Goal: Task Accomplishment & Management: Manage account settings

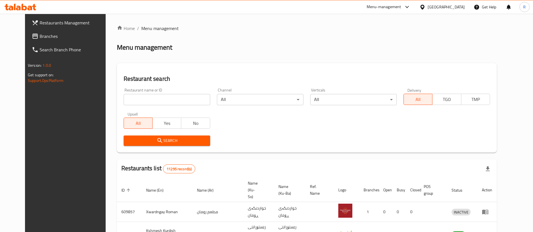
click at [169, 97] on input "search" at bounding box center [167, 99] width 87 height 11
type input "barxodan"
click button "Search" at bounding box center [167, 141] width 87 height 10
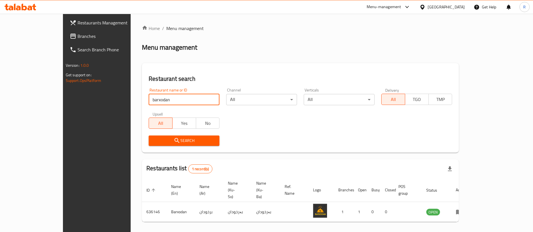
scroll to position [7, 0]
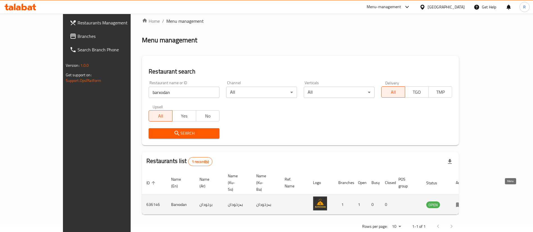
click at [462, 203] on icon "enhanced table" at bounding box center [459, 205] width 6 height 5
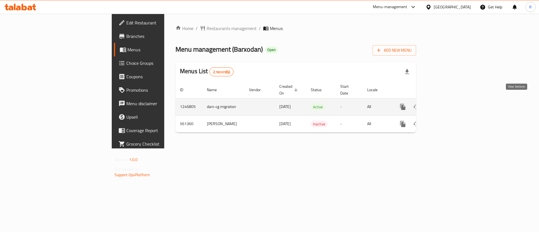
click at [447, 104] on icon "enhanced table" at bounding box center [443, 107] width 7 height 7
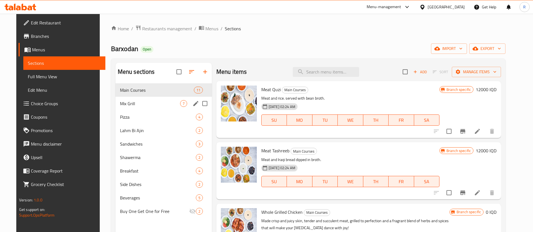
click at [145, 99] on div "Mix Grill 7" at bounding box center [163, 103] width 96 height 13
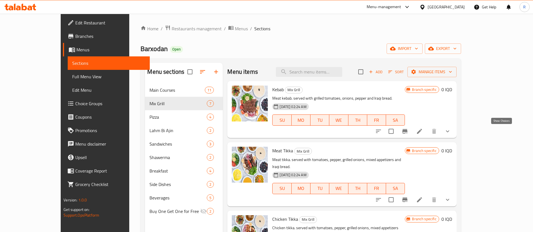
click at [451, 134] on icon "show more" at bounding box center [447, 131] width 7 height 7
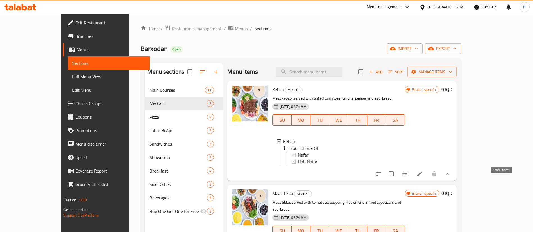
click at [451, 178] on icon "show more" at bounding box center [447, 174] width 7 height 7
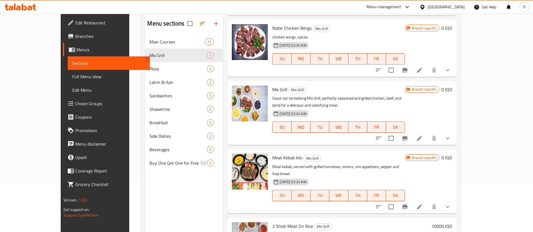
scroll to position [79, 0]
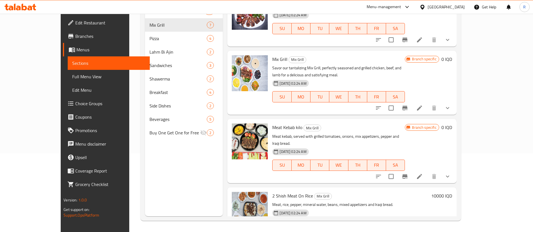
click at [451, 173] on icon "show more" at bounding box center [447, 176] width 7 height 7
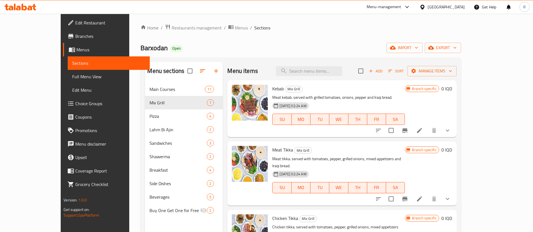
scroll to position [0, 0]
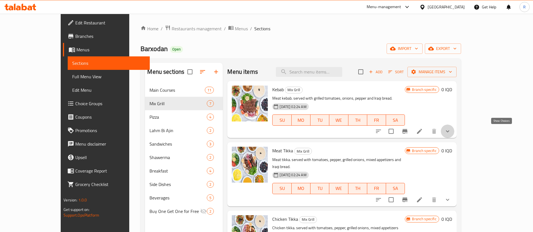
click at [451, 132] on icon "show more" at bounding box center [447, 131] width 7 height 7
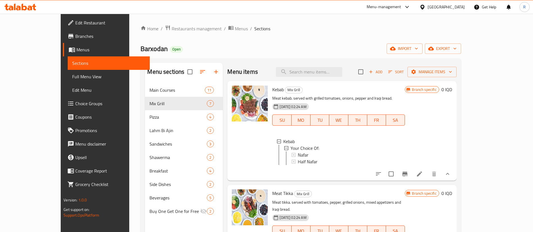
click at [454, 181] on button "show more" at bounding box center [447, 173] width 13 height 13
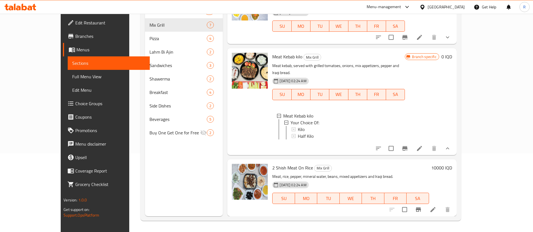
scroll to position [260, 0]
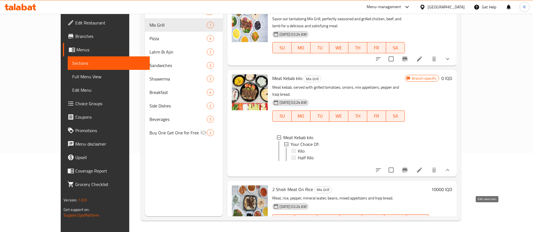
click at [436, 228] on icon at bounding box center [433, 231] width 7 height 7
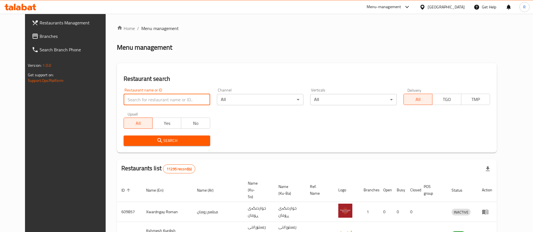
click at [187, 98] on input "search" at bounding box center [167, 99] width 87 height 11
type input "b"
type input "azmir re"
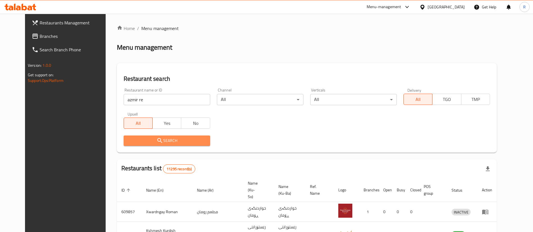
click at [160, 145] on button "Search" at bounding box center [167, 141] width 87 height 10
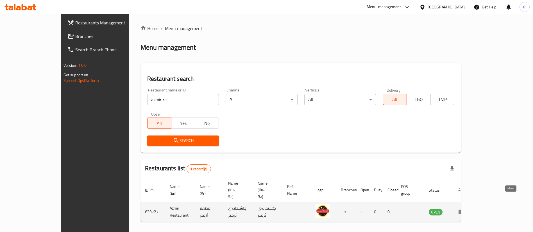
click at [464, 211] on icon "enhanced table" at bounding box center [463, 212] width 2 height 2
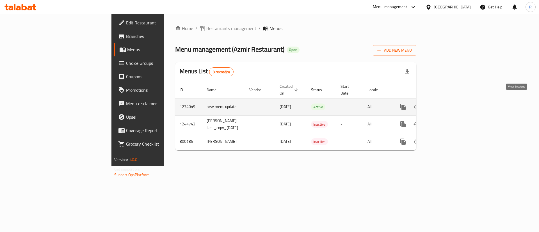
click at [447, 104] on icon "enhanced table" at bounding box center [443, 107] width 7 height 7
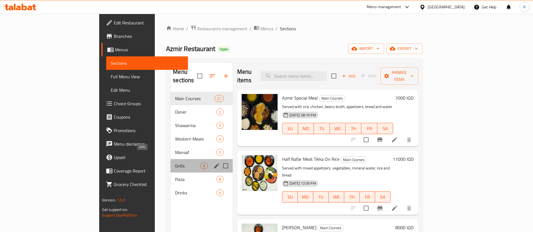
click at [175, 163] on span "Grills" at bounding box center [188, 166] width 26 height 7
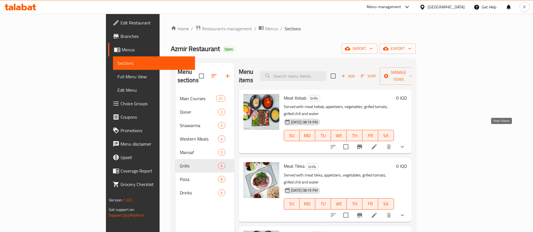
click at [404, 146] on icon "show more" at bounding box center [402, 147] width 3 height 2
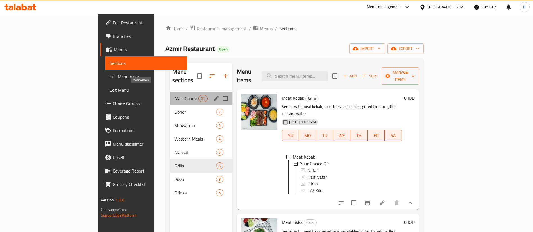
click at [174, 95] on span "Main Courses" at bounding box center [186, 98] width 24 height 7
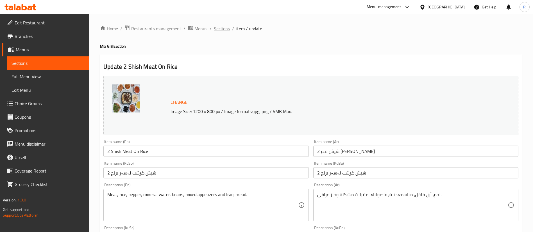
click at [226, 28] on span "Sections" at bounding box center [222, 28] width 16 height 7
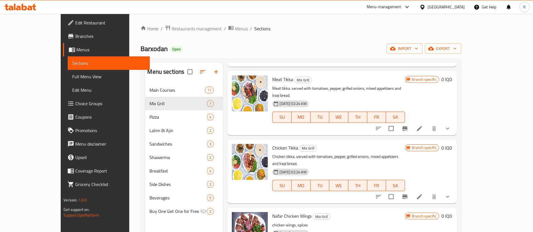
scroll to position [84, 0]
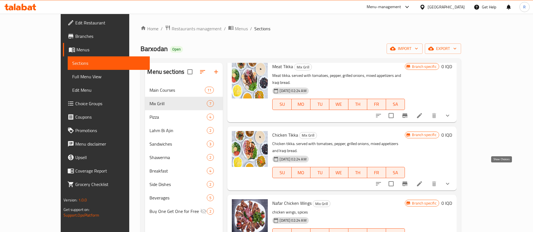
click at [451, 181] on icon "show more" at bounding box center [447, 184] width 7 height 7
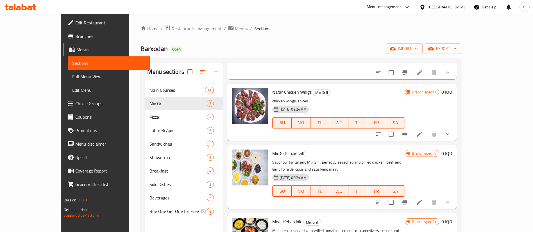
scroll to position [253, 0]
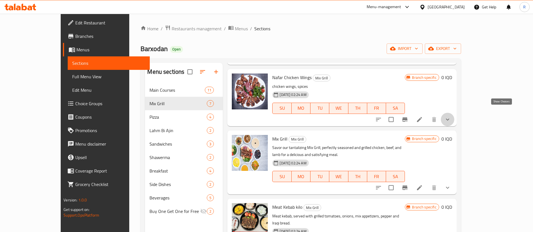
click at [449, 119] on icon "show more" at bounding box center [447, 120] width 3 height 2
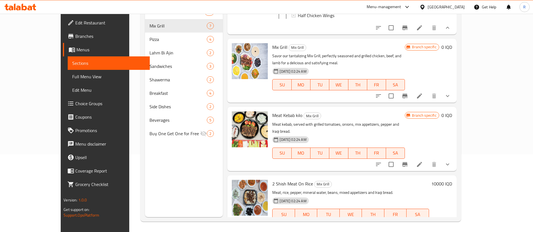
scroll to position [79, 0]
click at [451, 92] on icon "show more" at bounding box center [447, 95] width 7 height 7
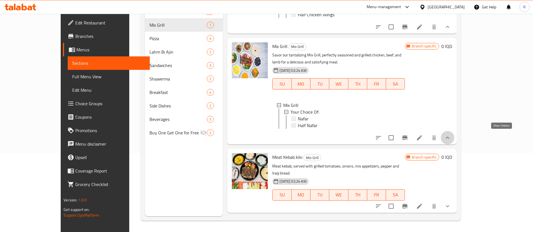
click at [451, 135] on icon "show more" at bounding box center [447, 138] width 7 height 7
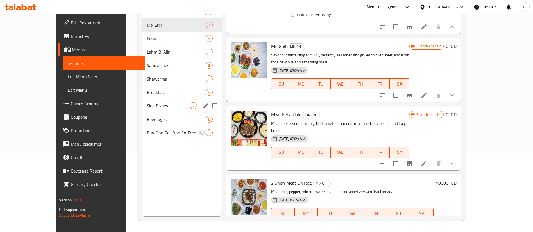
scroll to position [37, 0]
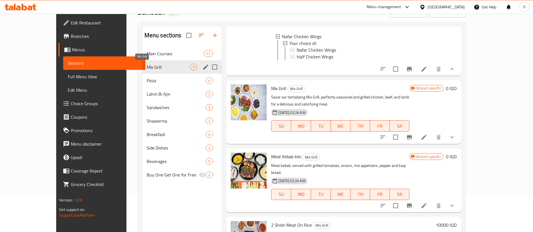
click at [147, 66] on span "Mix Grill" at bounding box center [169, 67] width 44 height 7
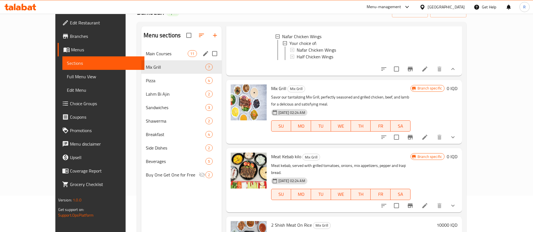
click at [165, 52] on span "Main Courses" at bounding box center [167, 53] width 42 height 7
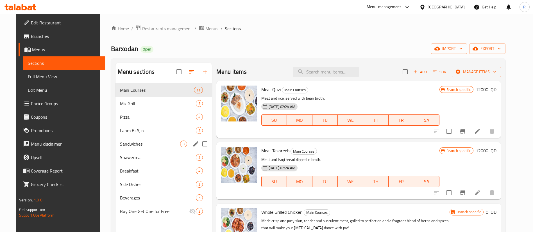
scroll to position [42, 0]
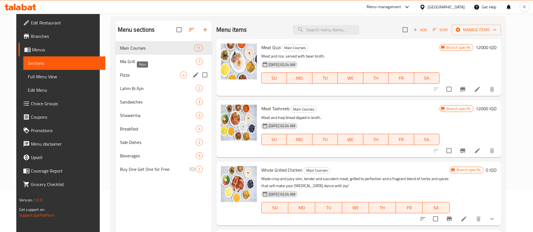
click at [123, 76] on span "Pizza" at bounding box center [150, 75] width 60 height 7
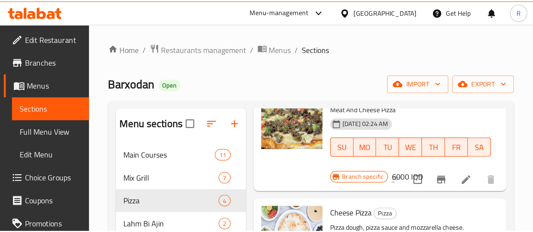
scroll to position [27, 0]
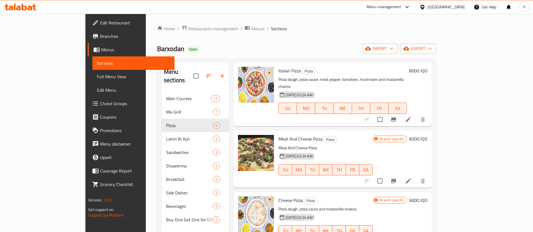
click at [290, 22] on div "Home / Restaurants management / Menus / Sections Barxodan Open import export Me…" at bounding box center [297, 162] width 302 height 297
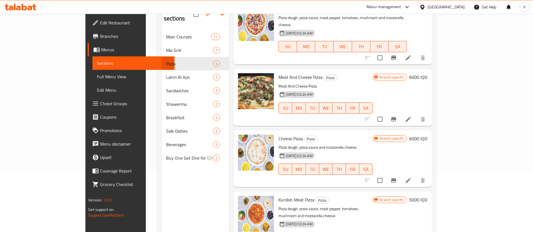
scroll to position [79, 0]
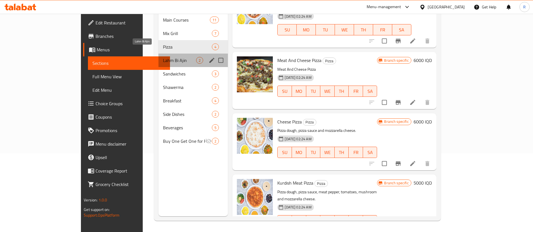
click at [163, 57] on span "Lahm Bi Ajin" at bounding box center [179, 60] width 33 height 7
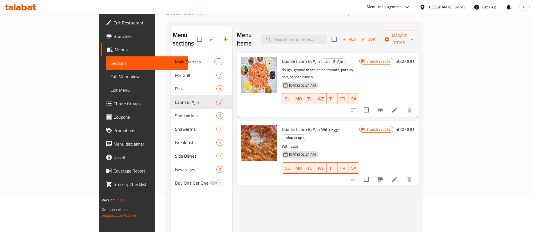
scroll to position [37, 0]
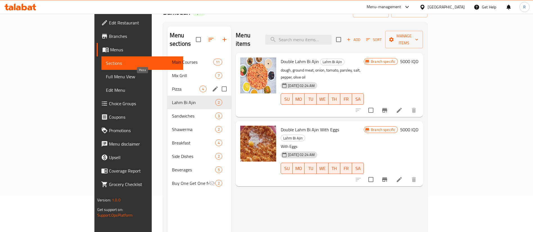
click at [172, 86] on span "Pizza" at bounding box center [186, 89] width 28 height 7
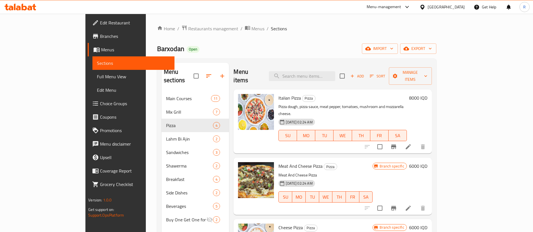
click at [411, 144] on icon at bounding box center [408, 146] width 5 height 5
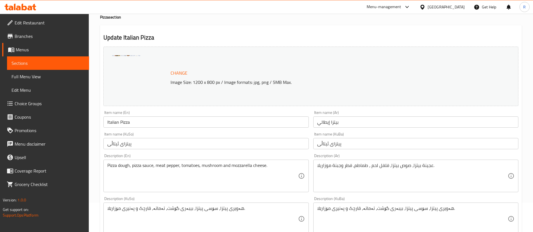
scroll to position [42, 0]
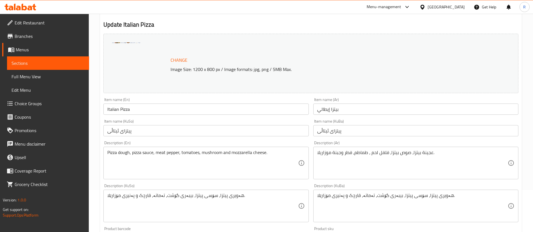
drag, startPoint x: 107, startPoint y: 108, endPoint x: 110, endPoint y: 112, distance: 4.2
click at [107, 108] on input "Italian Pizza" at bounding box center [205, 109] width 205 height 11
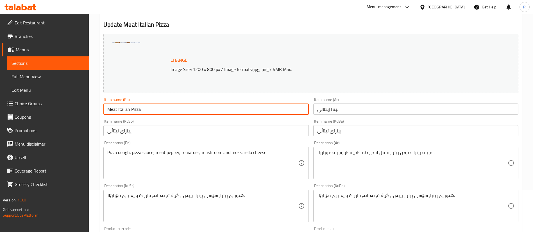
type input "Meat Italian Pizza"
click at [372, 110] on input "بيتزا إيطالي" at bounding box center [415, 109] width 205 height 11
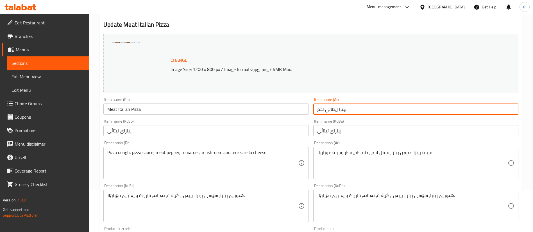
type input "بيتزا إيطالي لحم"
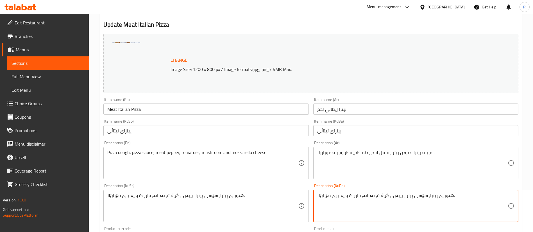
drag, startPoint x: 384, startPoint y: 195, endPoint x: 376, endPoint y: 197, distance: 8.9
click at [385, 196] on textarea "هەویری پیتزا، سۆسی پیتزا، بیبەری گۆشت، تەماتە، قارچک و پەنیری مۆزارێلا." at bounding box center [412, 206] width 190 height 27
drag, startPoint x: 384, startPoint y: 196, endPoint x: 374, endPoint y: 197, distance: 10.2
click at [374, 197] on textarea "هەویری پیتزا، سۆسی پیتزا، بیبەری گۆشت، تەماتە، قارچک و پەنیری مۆزارێلا." at bounding box center [412, 206] width 190 height 27
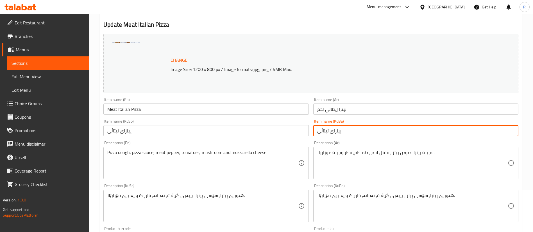
click at [365, 130] on input "پیتزای ئیتاڵی" at bounding box center [415, 130] width 205 height 11
paste input "گۆشت"
type input "پیتزای ئیتاڵی گۆشت"
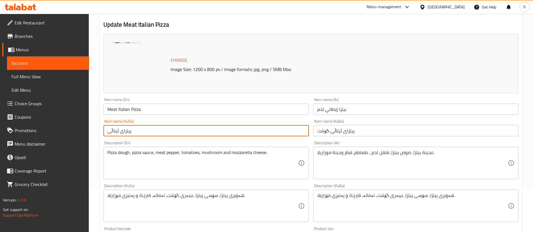
drag, startPoint x: 127, startPoint y: 134, endPoint x: 108, endPoint y: 138, distance: 19.7
click at [108, 138] on div "Item name (KuSo) پیتزای ئیتاڵی Item name (KuSo)" at bounding box center [206, 128] width 210 height 22
paste input "گۆشت"
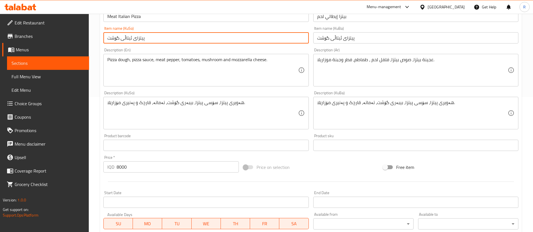
scroll to position [237, 0]
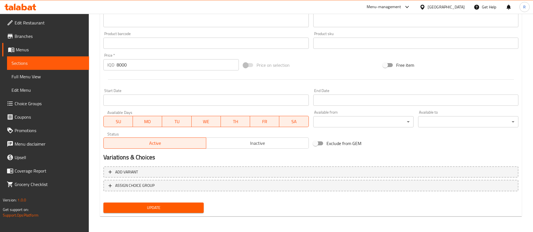
type input "پیتزای ئیتاڵی گۆشت"
click at [137, 206] on span "Update" at bounding box center [153, 207] width 91 height 7
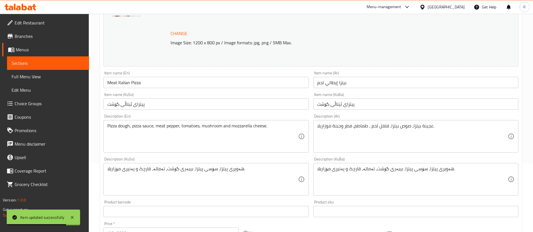
scroll to position [0, 0]
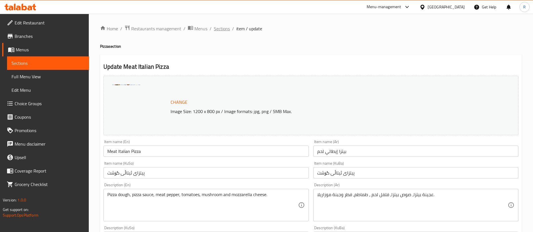
click at [225, 30] on span "Sections" at bounding box center [222, 28] width 16 height 7
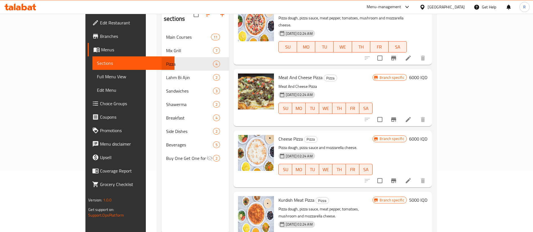
scroll to position [79, 0]
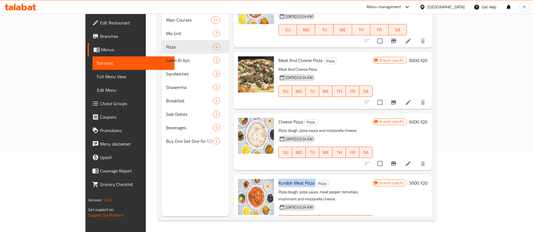
drag, startPoint x: 294, startPoint y: 167, endPoint x: 256, endPoint y: 171, distance: 38.7
click at [276, 177] on div "Kurdish Meat Pizza Pizza Pizza dough, pizza sauce, meat pepper, tomatoes, mushr…" at bounding box center [325, 207] width 99 height 60
click at [282, 179] on span "Kurdish Meat Pizza" at bounding box center [296, 183] width 36 height 8
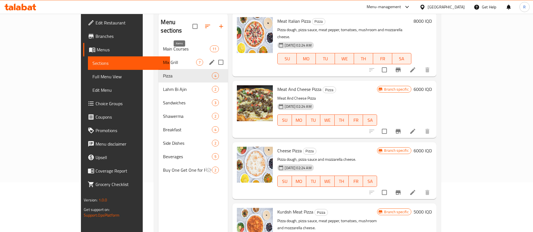
scroll to position [37, 0]
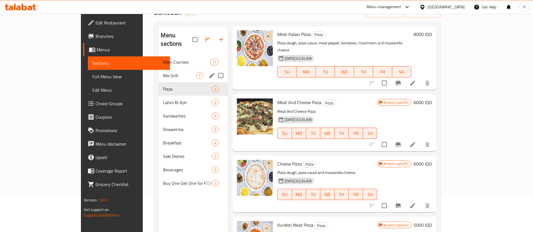
click at [158, 71] on div "Mix Grill 7" at bounding box center [192, 75] width 69 height 13
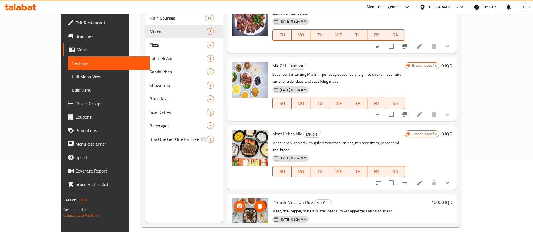
scroll to position [79, 0]
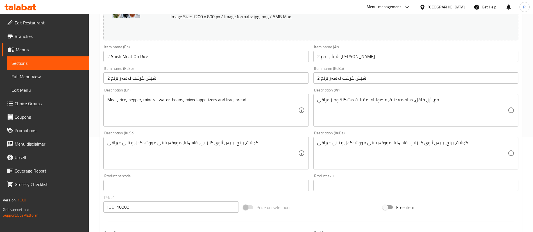
scroll to position [237, 0]
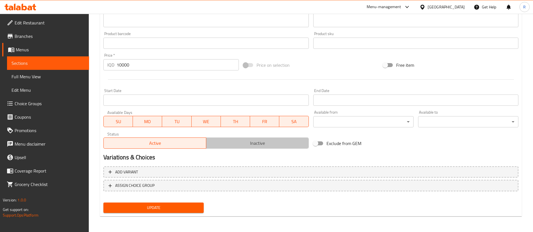
click at [266, 146] on span "Inactive" at bounding box center [257, 143] width 98 height 8
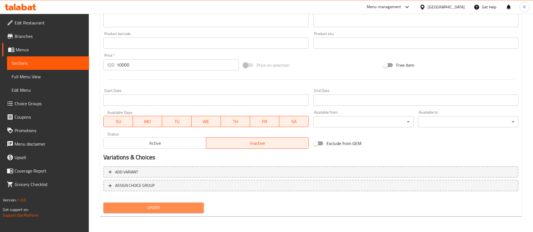
click at [169, 208] on span "Update" at bounding box center [153, 207] width 91 height 7
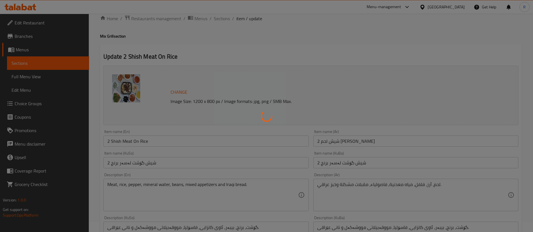
scroll to position [0, 0]
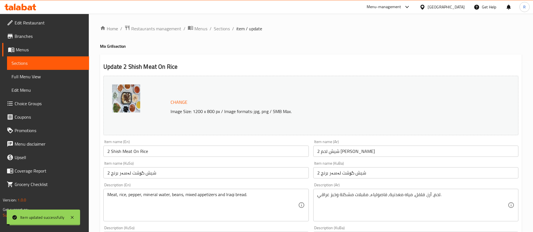
click at [222, 29] on span "Sections" at bounding box center [222, 28] width 16 height 7
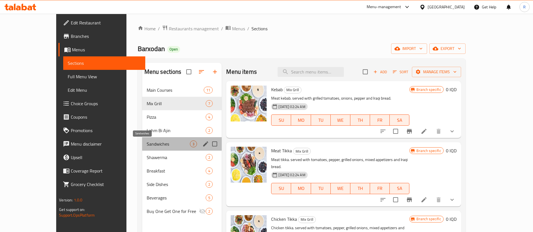
click at [160, 144] on span "Sandwiches" at bounding box center [169, 144] width 44 height 7
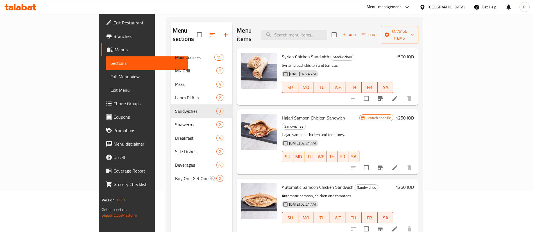
scroll to position [42, 0]
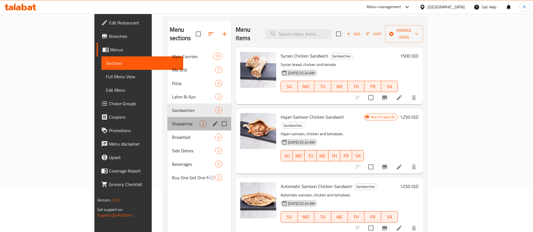
click at [167, 117] on div "Shawerma 2" at bounding box center [199, 123] width 64 height 13
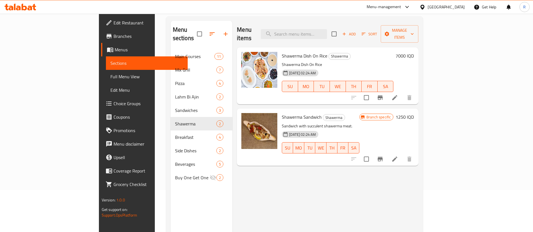
click at [341, 129] on div "29-08-2024 02:24 AM SU MO TU WE TH FR SA" at bounding box center [321, 144] width 82 height 30
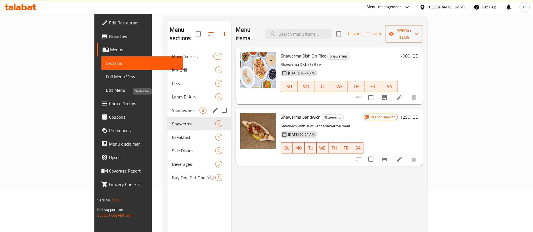
click at [172, 107] on span "Sandwiches" at bounding box center [186, 110] width 28 height 7
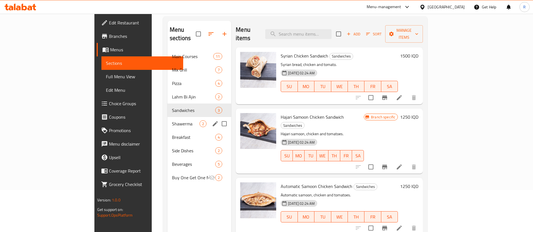
click at [172, 121] on span "Shawerma" at bounding box center [186, 124] width 28 height 7
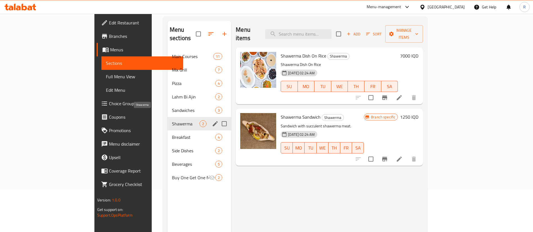
click at [172, 121] on span "Shawerma" at bounding box center [186, 124] width 28 height 7
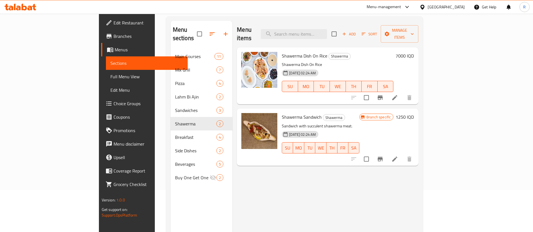
click at [232, 140] on div "Menu items Add Sort Manage items Shawerma Dish On Rice Shawerma Shawerma Dish O…" at bounding box center [325, 137] width 186 height 232
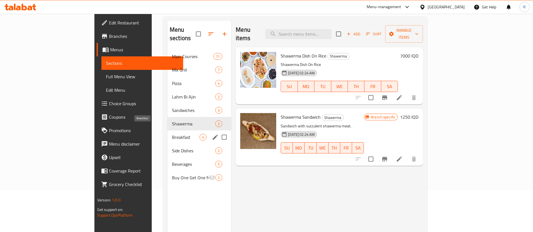
click at [172, 134] on span "Breakfast" at bounding box center [186, 137] width 28 height 7
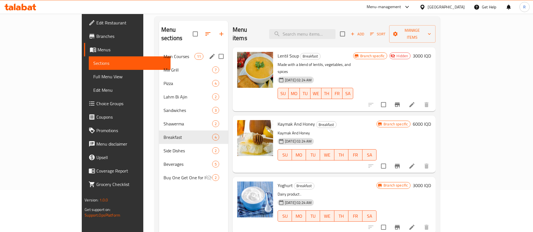
click at [163, 53] on span "Main Courses" at bounding box center [178, 56] width 31 height 7
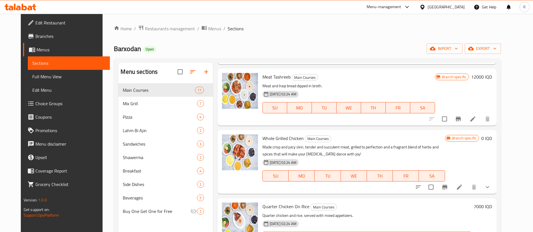
scroll to position [84, 0]
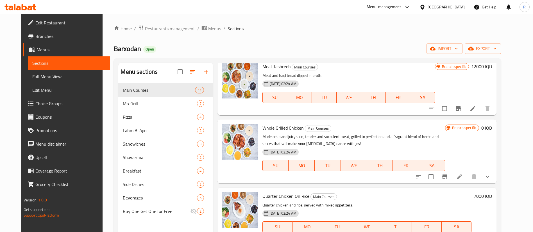
click at [491, 180] on icon "show more" at bounding box center [487, 177] width 7 height 7
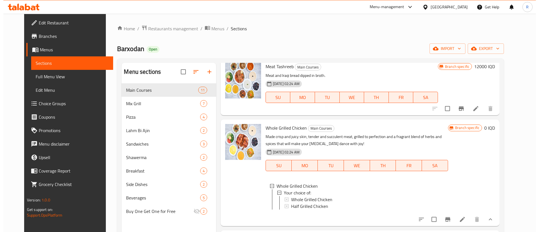
scroll to position [169, 0]
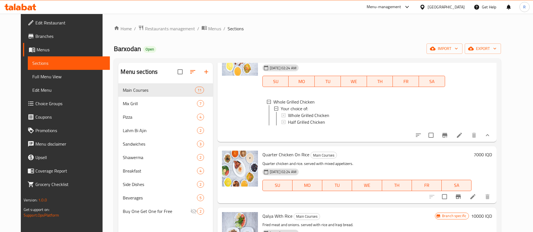
click at [467, 140] on li at bounding box center [459, 135] width 16 height 10
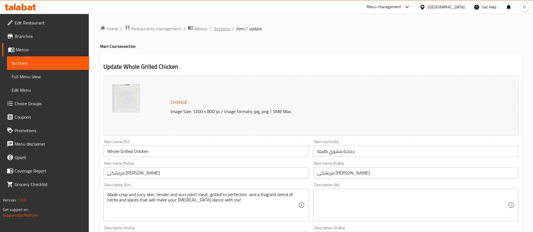
click at [222, 30] on span "Sections" at bounding box center [222, 28] width 16 height 7
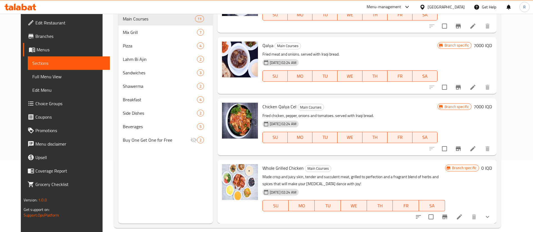
scroll to position [79, 0]
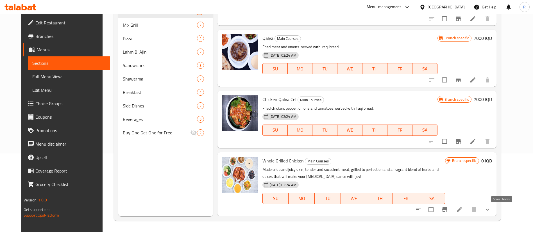
click at [491, 212] on icon "show more" at bounding box center [487, 209] width 7 height 7
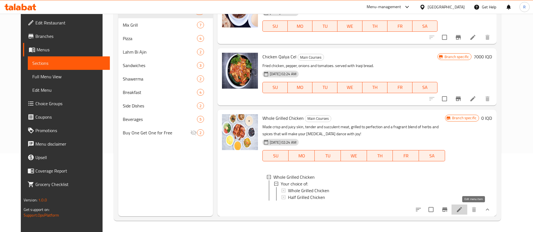
click at [462, 210] on icon at bounding box center [459, 209] width 5 height 5
